Goal: Transaction & Acquisition: Subscribe to service/newsletter

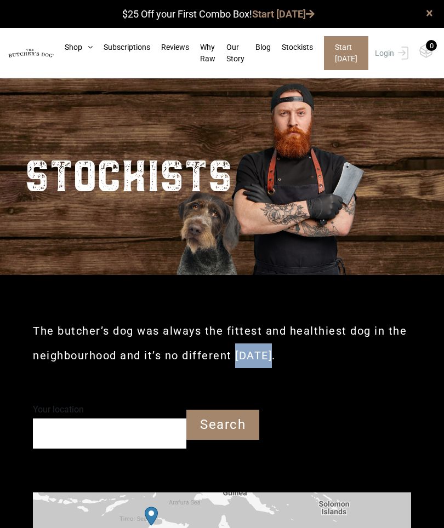
click at [59, 52] on link "Shop" at bounding box center [73, 48] width 39 height 12
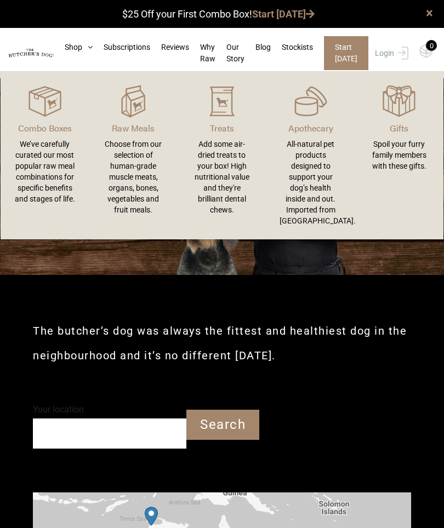
click at [123, 49] on link "Subscriptions" at bounding box center [122, 48] width 58 height 12
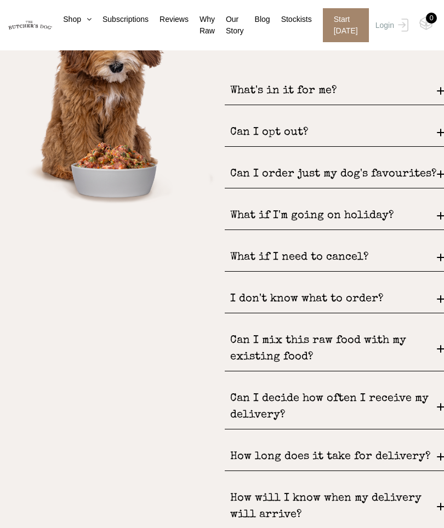
scroll to position [1186, 0]
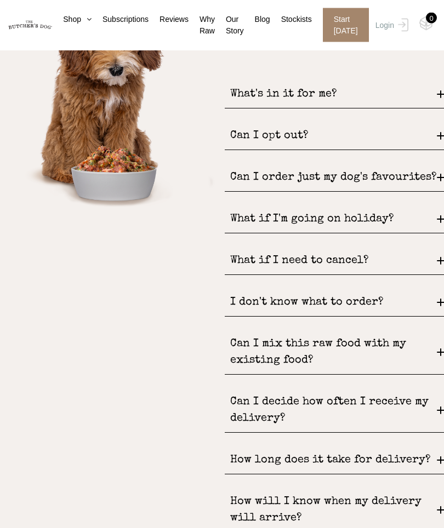
click at [62, 25] on link "Shop" at bounding box center [71, 20] width 39 height 12
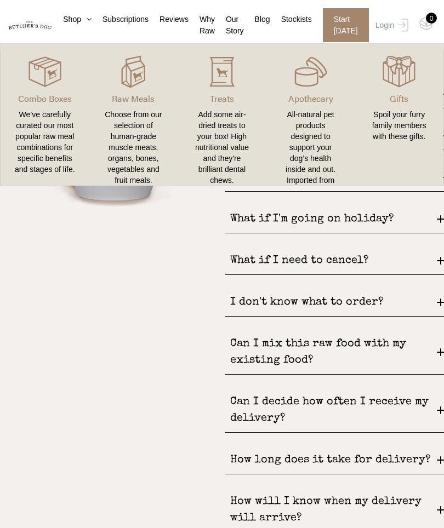
click at [81, 17] on icon at bounding box center [86, 19] width 10 height 8
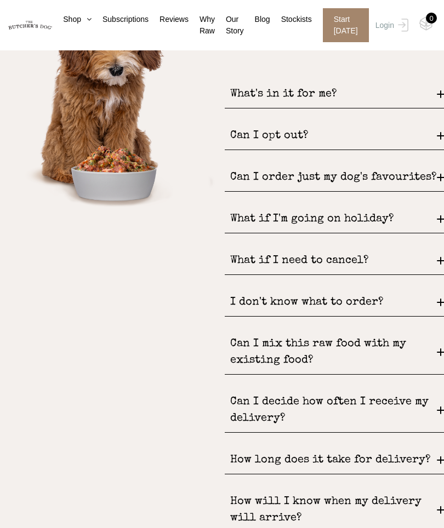
click at [66, 14] on link "Shop" at bounding box center [71, 20] width 39 height 12
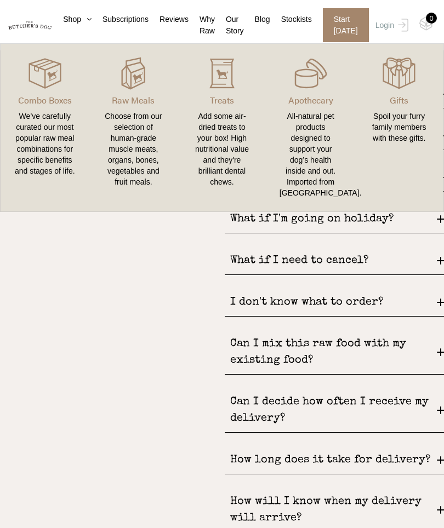
click at [42, 157] on div "We’ve carefully curated our most popular raw meal combinations for specific ben…" at bounding box center [45, 144] width 62 height 66
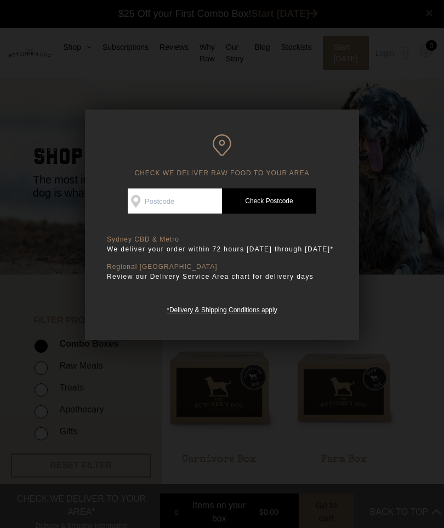
scroll to position [1, 0]
